Goal: Contribute content

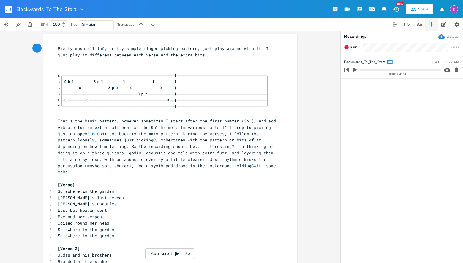
click at [354, 70] on icon "button" at bounding box center [355, 69] width 4 height 5
click at [6, 9] on rect "button" at bounding box center [8, 9] width 7 height 7
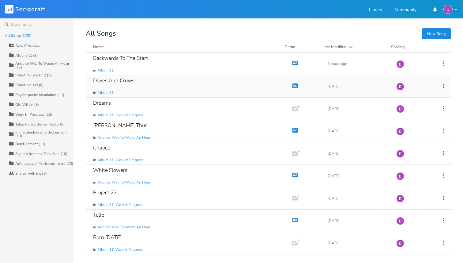
click at [169, 84] on div "Doves And Crows in Album 11" at bounding box center [187, 86] width 189 height 22
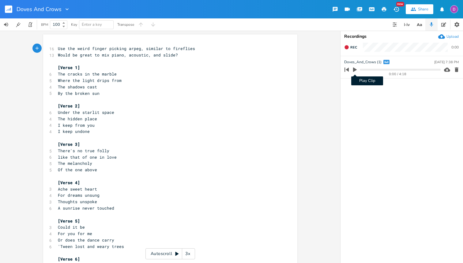
click at [355, 69] on icon "button" at bounding box center [355, 69] width 4 height 5
click at [89, 61] on pre "​" at bounding box center [167, 61] width 221 height 6
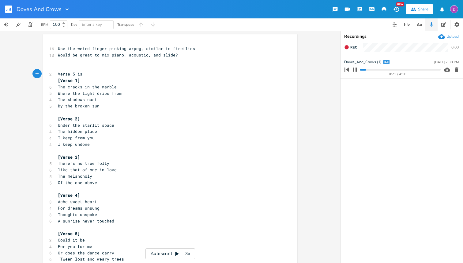
scroll to position [0, 18]
type textarea "Verse 5 is D G"
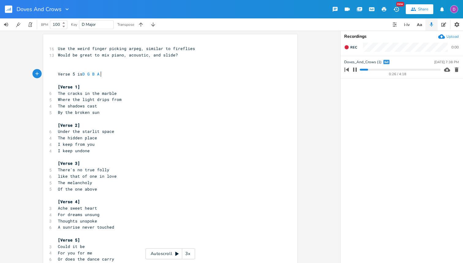
scroll to position [0, 7]
type textarea "B Am"
type textarea "All ver"
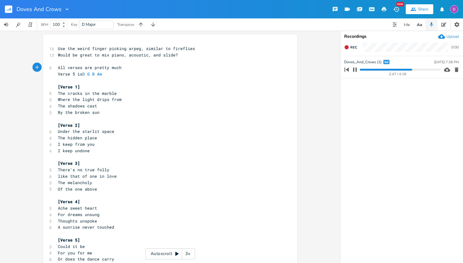
type textarea "erses are pretty much"
click at [9, 10] on icon "button" at bounding box center [9, 10] width 1 height 2
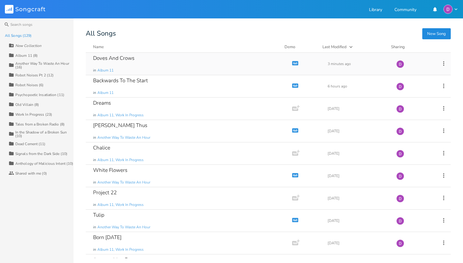
click at [442, 63] on icon at bounding box center [444, 63] width 7 height 7
click at [414, 104] on li "Collaborators Sharing" at bounding box center [415, 104] width 49 height 10
click at [441, 84] on icon at bounding box center [444, 85] width 7 height 7
click at [417, 127] on li "Collaborators Sharing" at bounding box center [415, 126] width 49 height 10
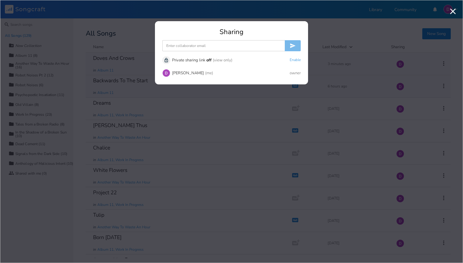
click at [294, 57] on div "Unlock Private sharing link off (view only) Enable" at bounding box center [231, 60] width 139 height 8
click at [294, 59] on button "Enable" at bounding box center [295, 60] width 11 height 5
